Goal: Find contact information: Find contact information

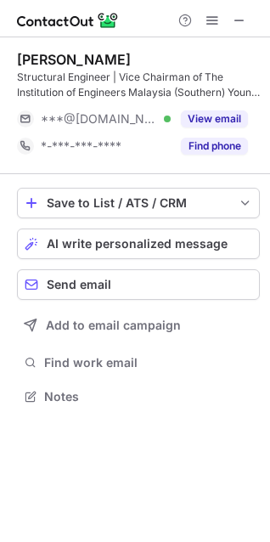
scroll to position [384, 270]
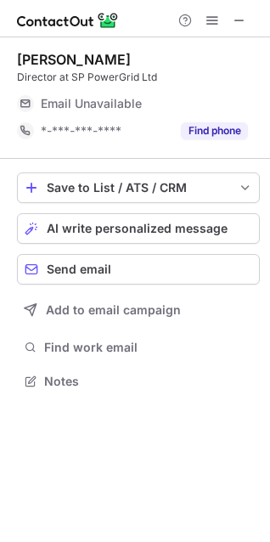
scroll to position [368, 270]
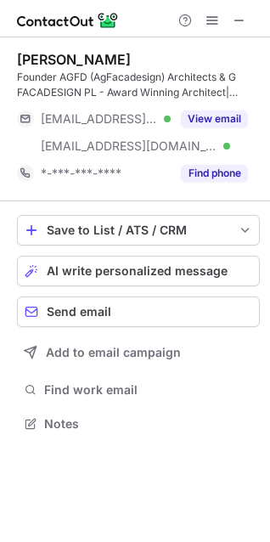
scroll to position [411, 270]
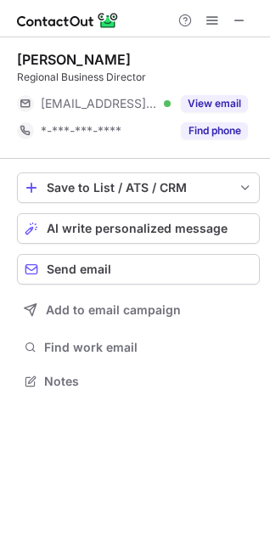
scroll to position [8, 8]
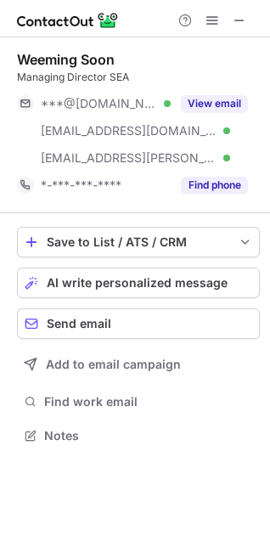
scroll to position [423, 270]
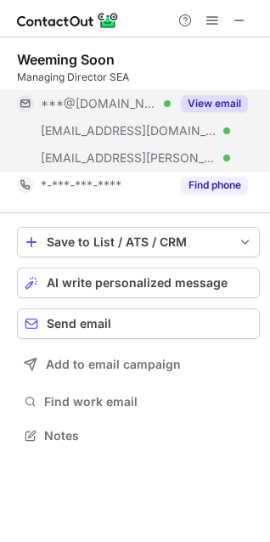
click at [211, 104] on button "View email" at bounding box center [214, 103] width 67 height 17
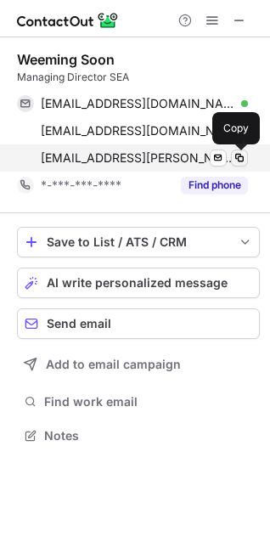
click at [239, 156] on span at bounding box center [240, 158] width 14 height 14
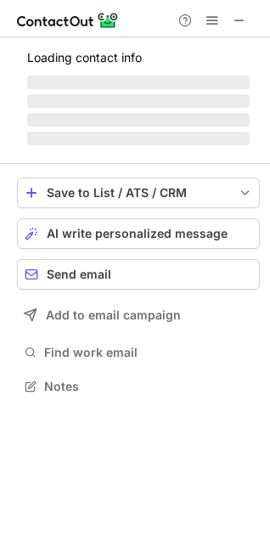
scroll to position [8, 8]
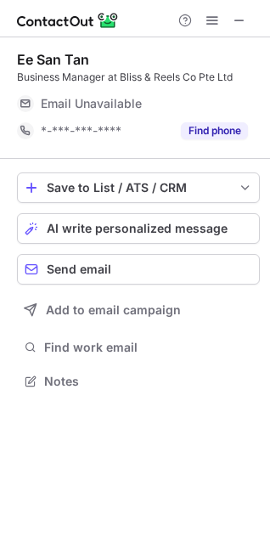
scroll to position [8, 8]
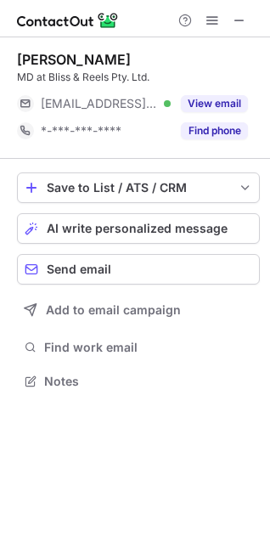
scroll to position [368, 270]
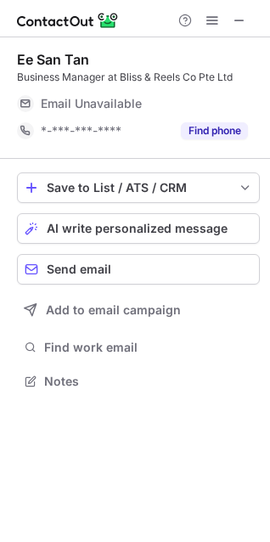
scroll to position [368, 270]
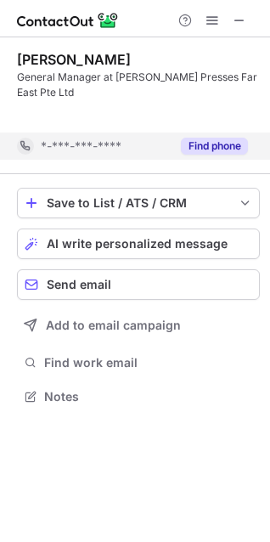
scroll to position [357, 270]
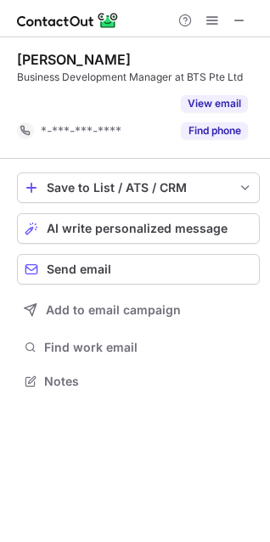
scroll to position [341, 270]
